Goal: Task Accomplishment & Management: Check status

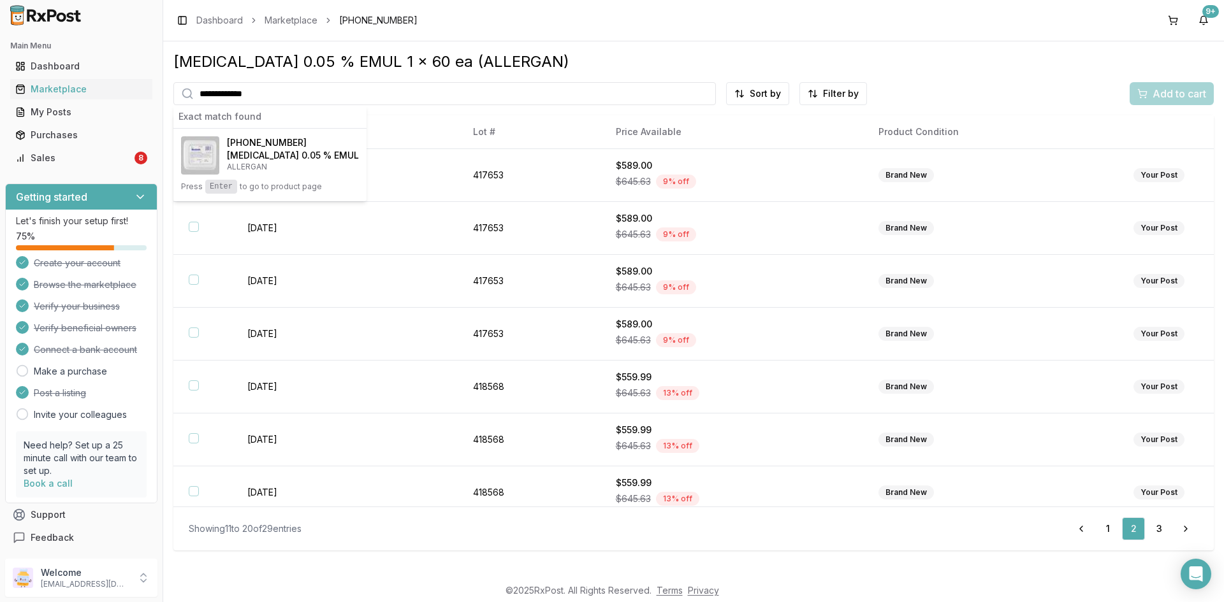
scroll to position [118, 0]
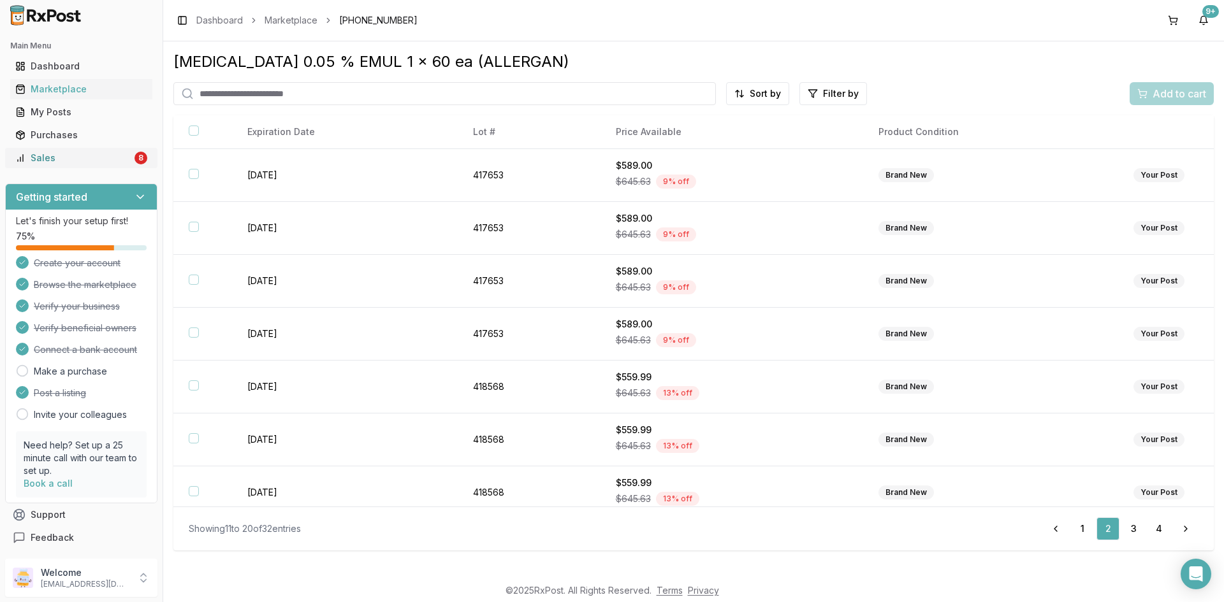
click at [76, 159] on div "Sales" at bounding box center [73, 158] width 117 height 13
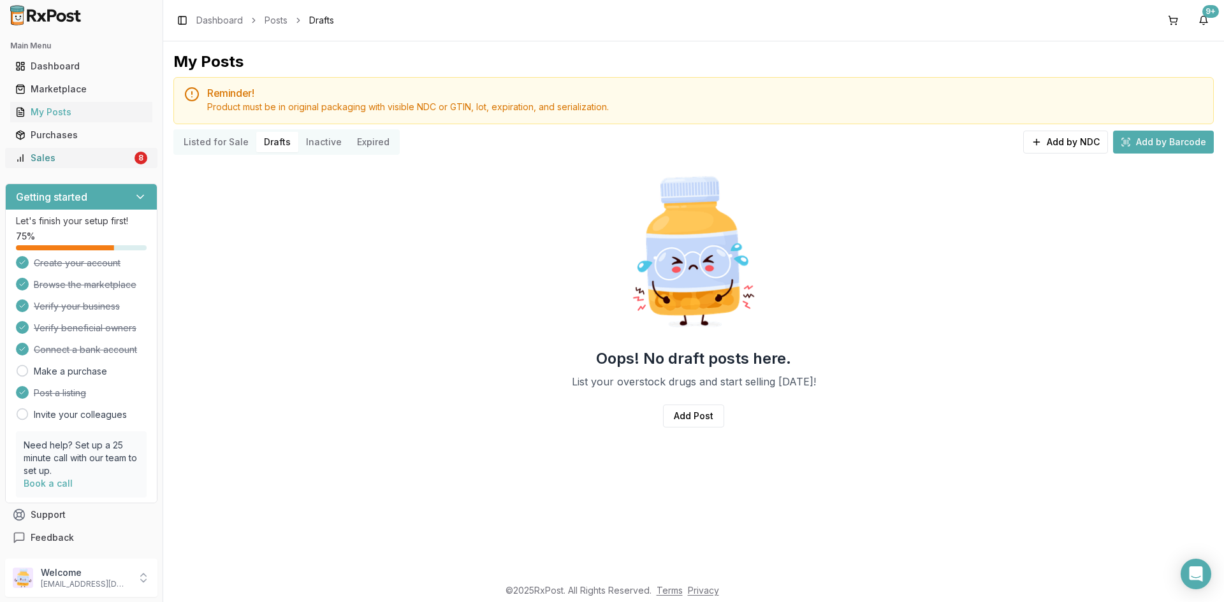
click at [46, 159] on div "Sales" at bounding box center [73, 158] width 117 height 13
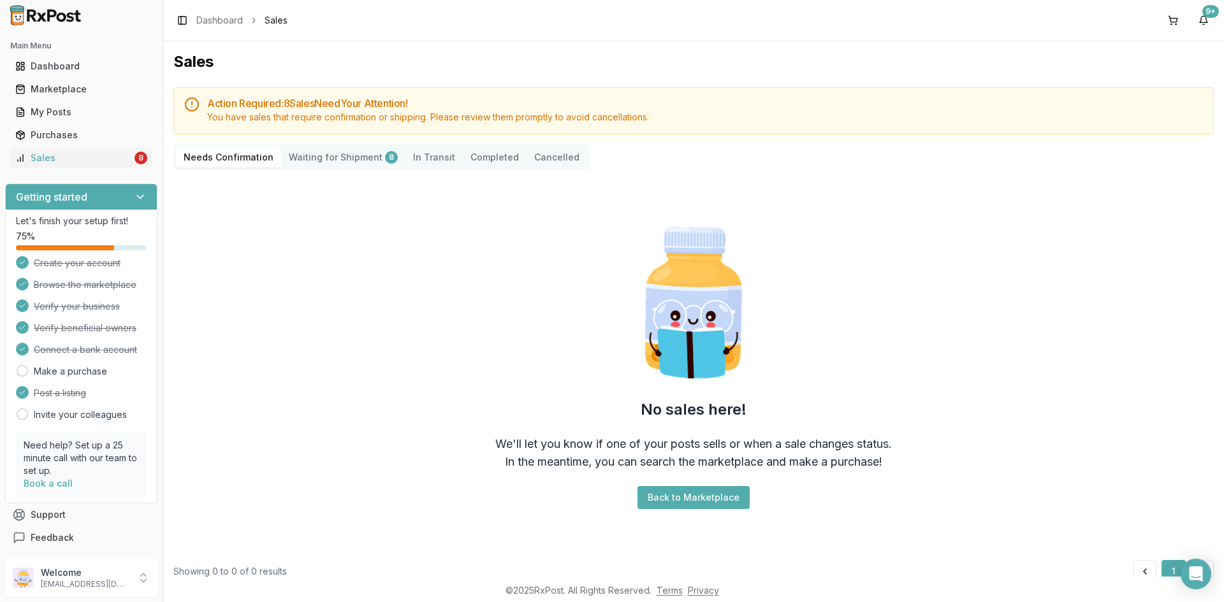
click at [486, 160] on button "Completed" at bounding box center [495, 157] width 64 height 20
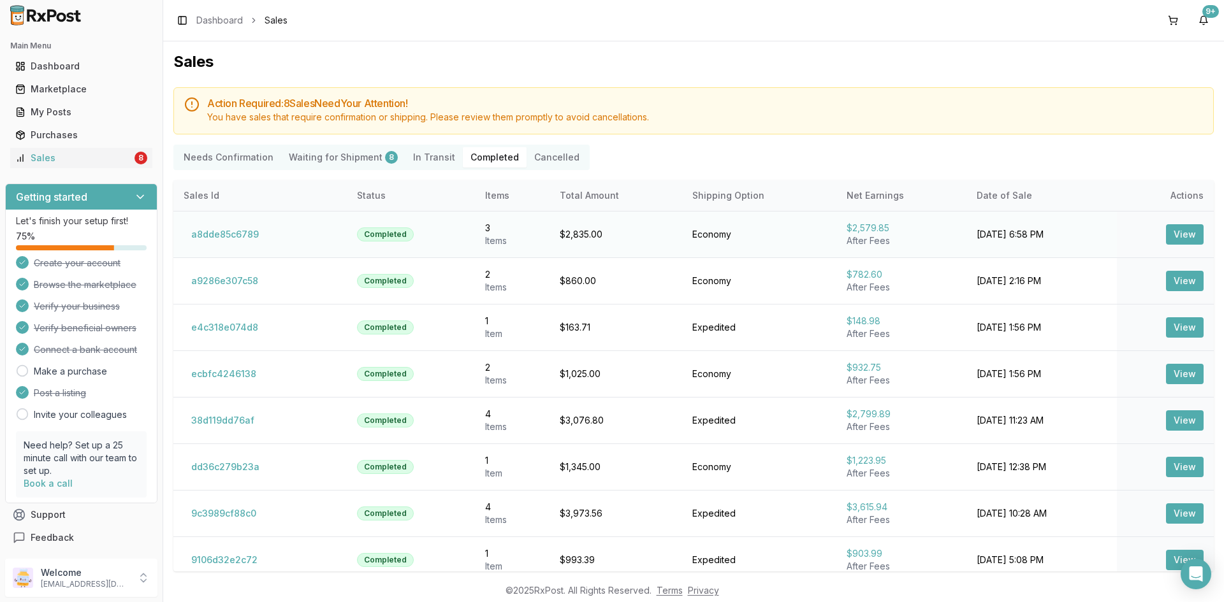
click at [1175, 235] on button "View" at bounding box center [1185, 234] width 38 height 20
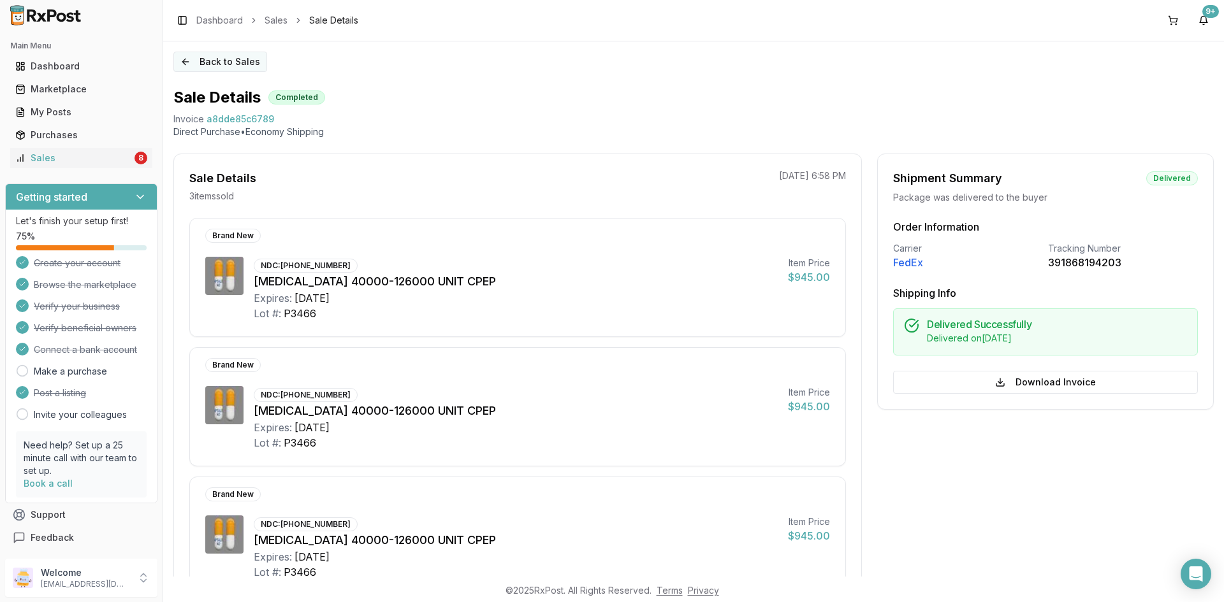
click at [214, 59] on button "Back to Sales" at bounding box center [220, 62] width 94 height 20
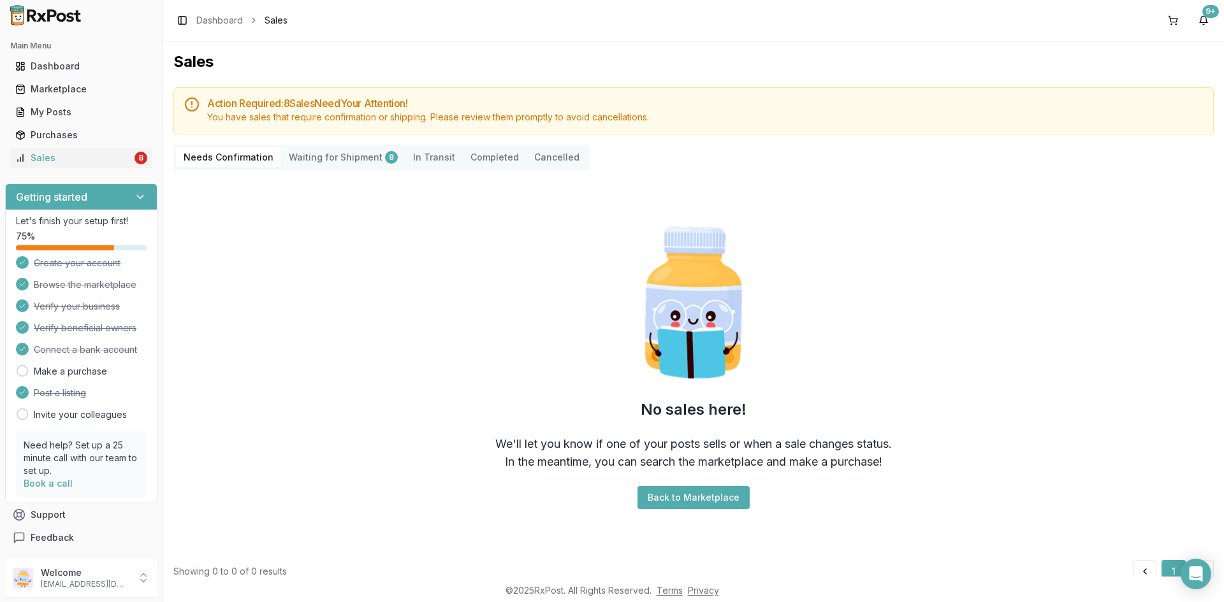
click at [488, 158] on button "Completed" at bounding box center [495, 157] width 64 height 20
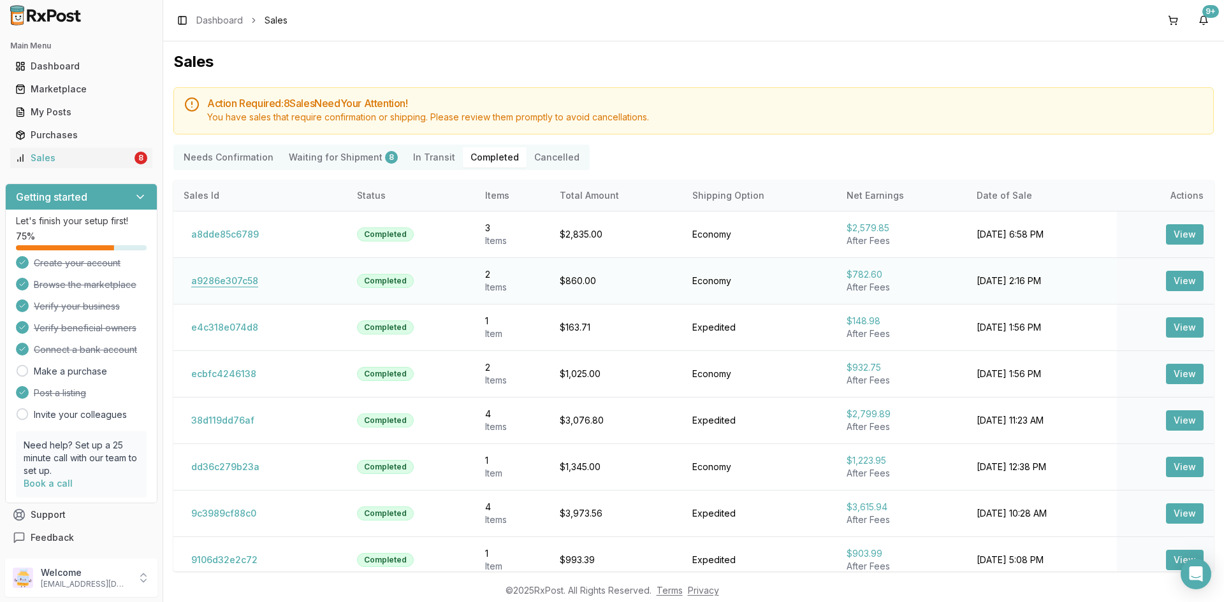
click at [243, 279] on button "a9286e307c58" at bounding box center [225, 281] width 82 height 20
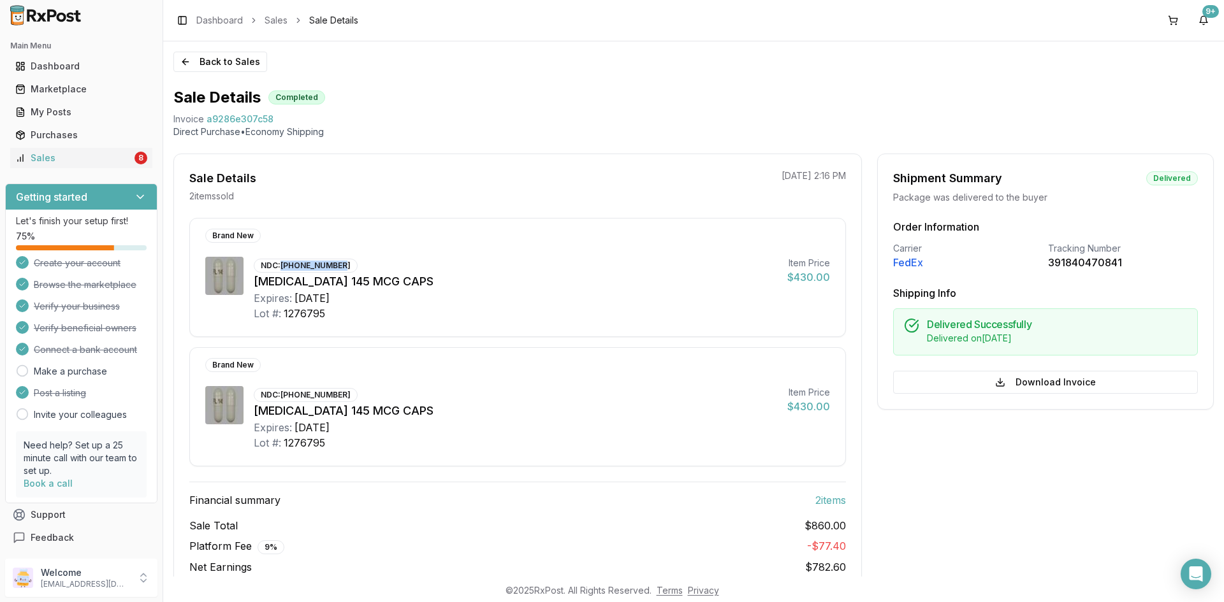
drag, startPoint x: 279, startPoint y: 267, endPoint x: 340, endPoint y: 270, distance: 60.6
click at [340, 270] on div "NDC: [PHONE_NUMBER]" at bounding box center [306, 266] width 104 height 14
copy div "[PHONE_NUMBER]"
